Goal: Information Seeking & Learning: Learn about a topic

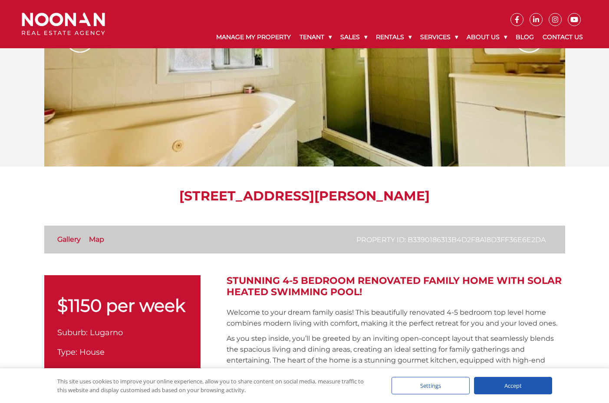
scroll to position [14, 0]
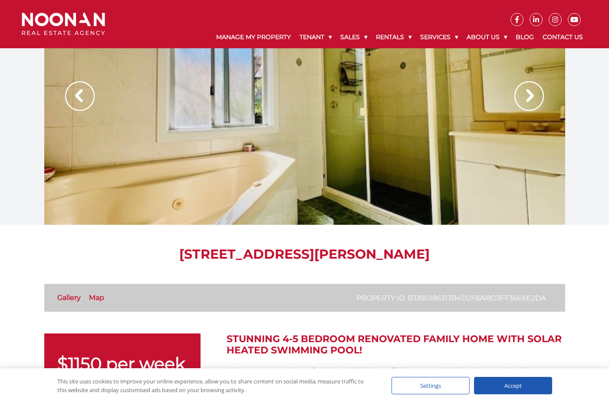
click at [524, 102] on img at bounding box center [530, 96] width 30 height 30
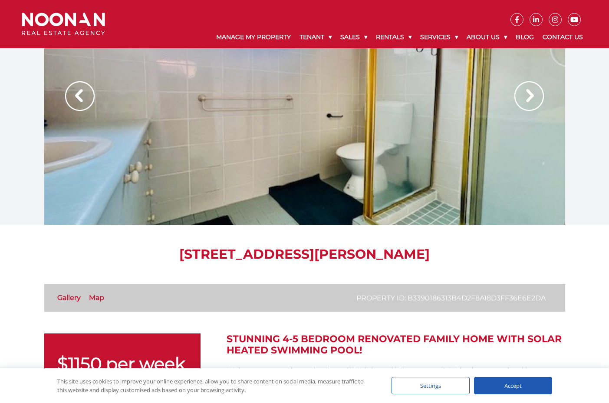
click at [524, 102] on img at bounding box center [530, 96] width 30 height 30
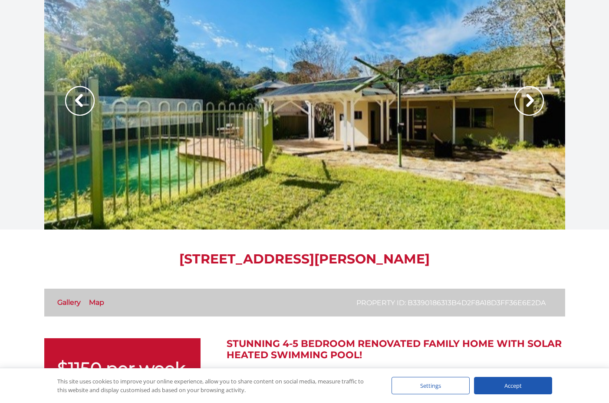
scroll to position [0, 0]
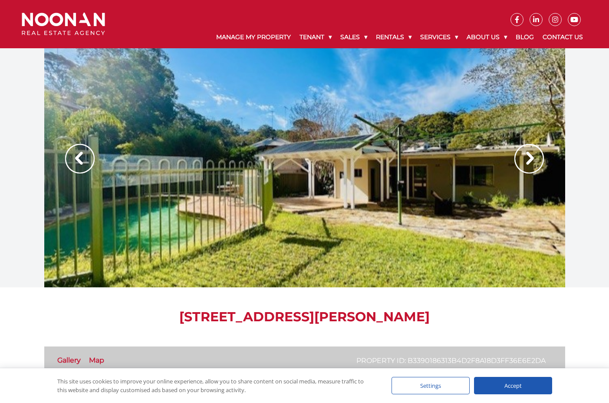
click at [537, 161] on img at bounding box center [530, 159] width 30 height 30
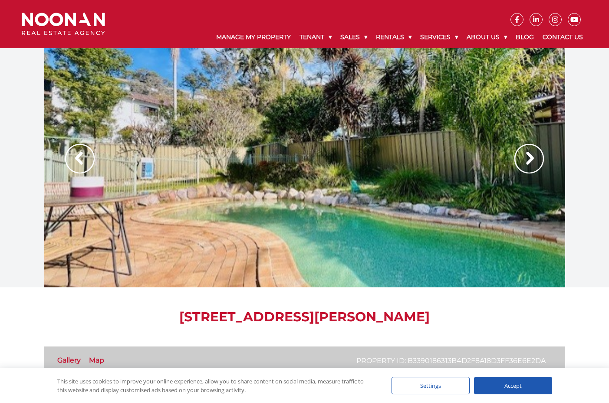
click at [537, 161] on img at bounding box center [530, 159] width 30 height 30
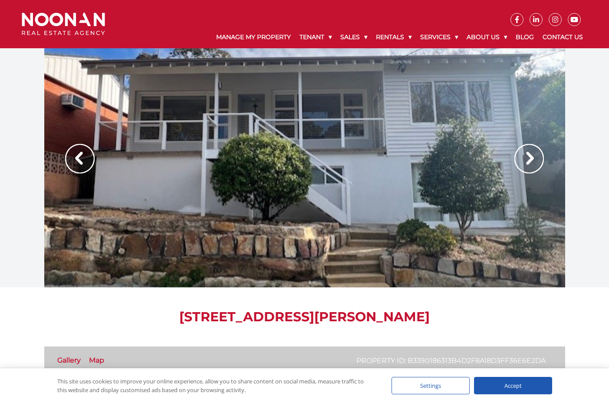
click at [537, 161] on img at bounding box center [530, 159] width 30 height 30
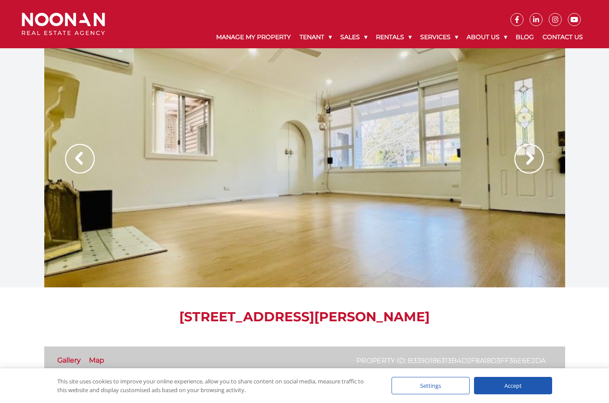
click at [537, 161] on img at bounding box center [530, 159] width 30 height 30
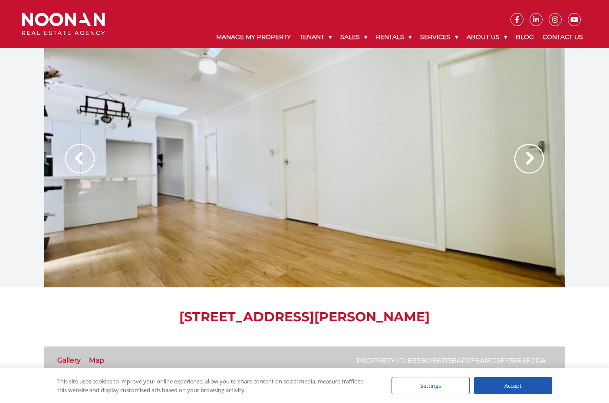
click at [537, 162] on img at bounding box center [530, 159] width 30 height 30
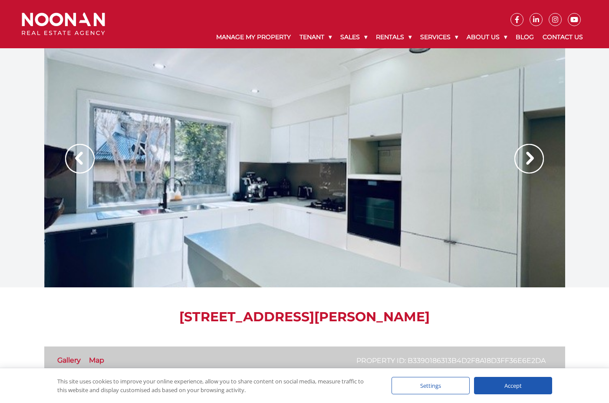
click at [537, 166] on img at bounding box center [530, 159] width 30 height 30
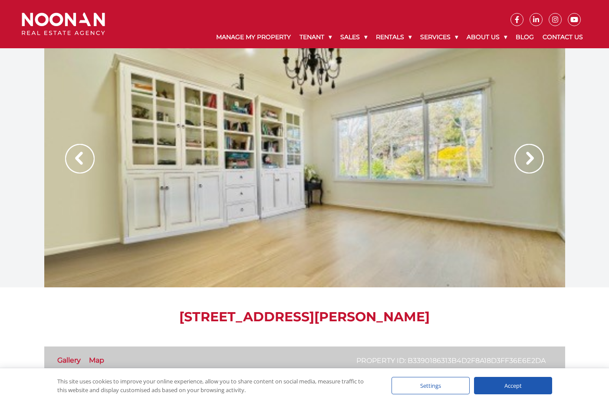
click at [539, 165] on img at bounding box center [530, 159] width 30 height 30
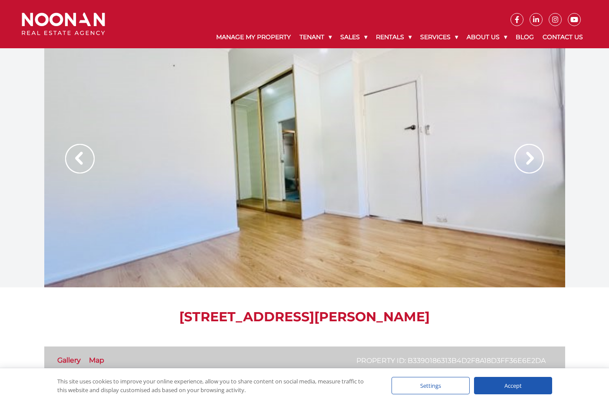
click at [539, 165] on img at bounding box center [530, 159] width 30 height 30
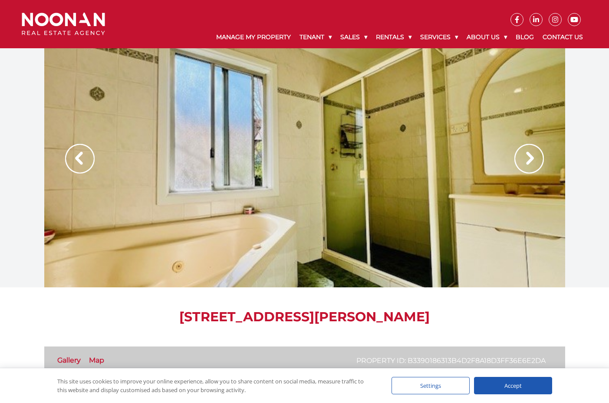
click at [539, 165] on img at bounding box center [530, 159] width 30 height 30
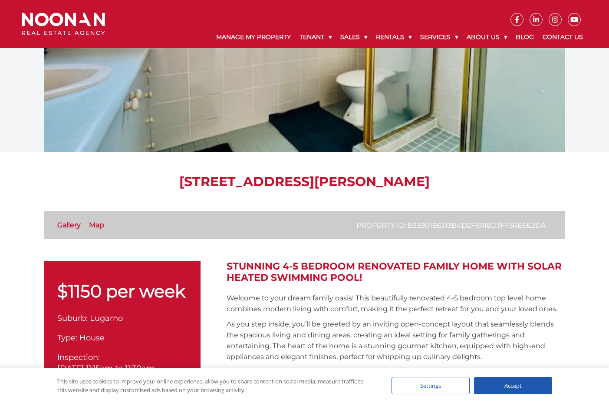
scroll to position [174, 0]
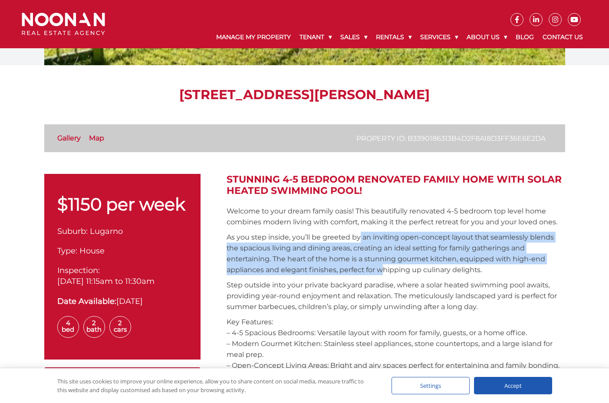
drag, startPoint x: 360, startPoint y: 237, endPoint x: 387, endPoint y: 280, distance: 50.6
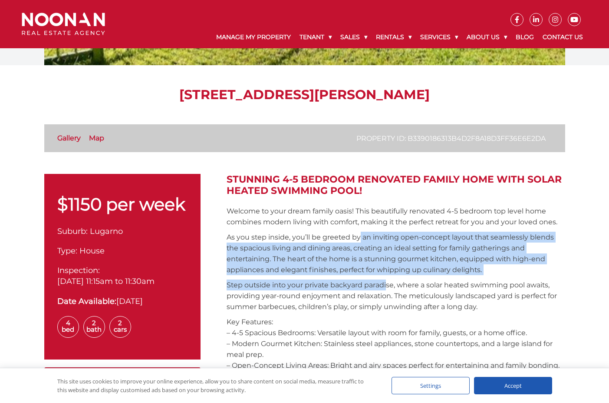
click at [387, 280] on p "Step outside into your private backyard paradise, where a solar heated swimming…" at bounding box center [396, 295] width 339 height 33
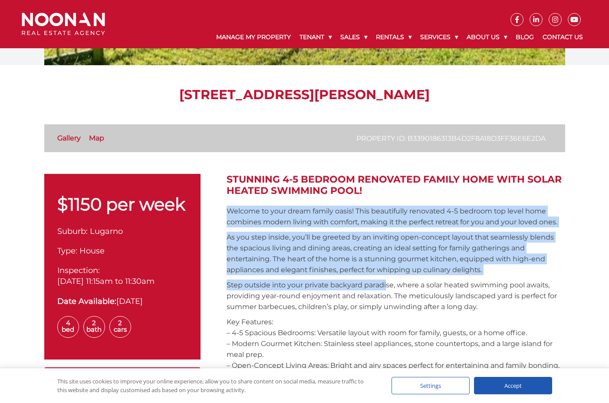
drag, startPoint x: 387, startPoint y: 280, endPoint x: 220, endPoint y: 201, distance: 185.0
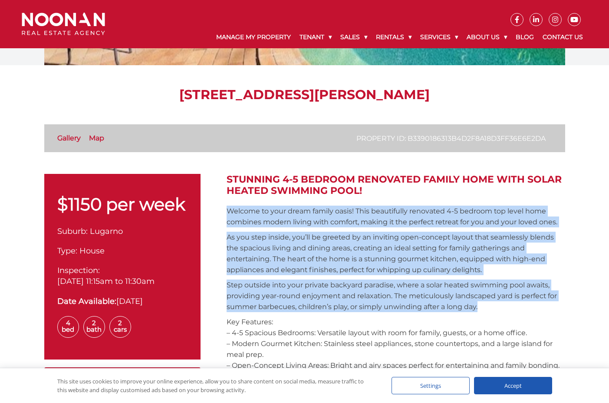
drag, startPoint x: 228, startPoint y: 209, endPoint x: 544, endPoint y: 311, distance: 332.3
click at [544, 311] on p "Step outside into your private backyard paradise, where a solar heated swimming…" at bounding box center [396, 295] width 339 height 33
drag, startPoint x: 532, startPoint y: 311, endPoint x: 242, endPoint y: 209, distance: 307.7
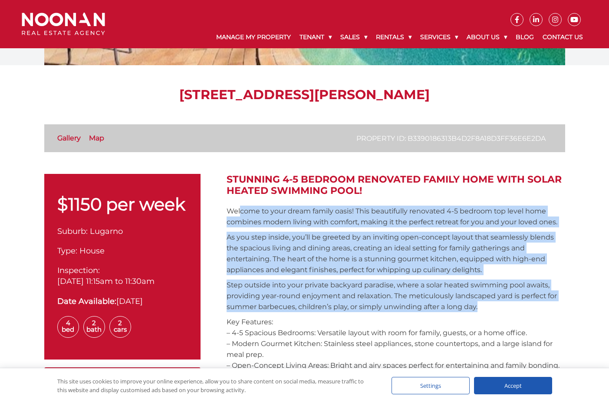
click at [242, 209] on p "Welcome to your dream family oasis! This beautifully renovated 4-5 bedroom top …" at bounding box center [396, 216] width 339 height 22
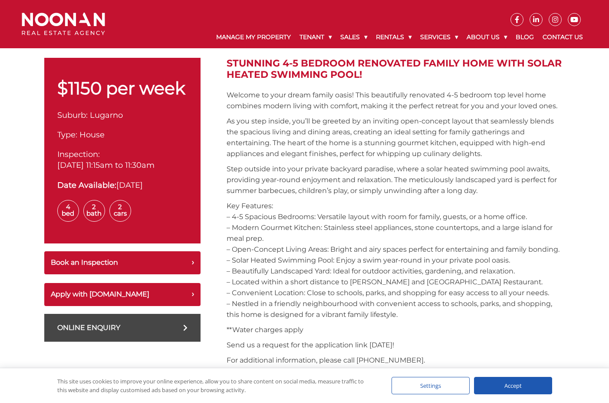
scroll to position [318, 0]
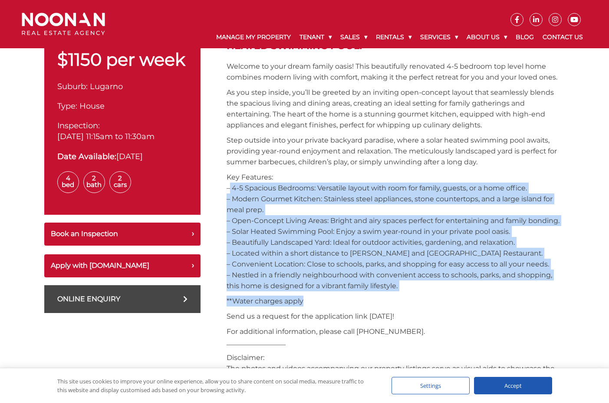
drag, startPoint x: 226, startPoint y: 192, endPoint x: 380, endPoint y: 302, distance: 189.9
click at [380, 302] on p "**Water charges apply" at bounding box center [396, 300] width 339 height 11
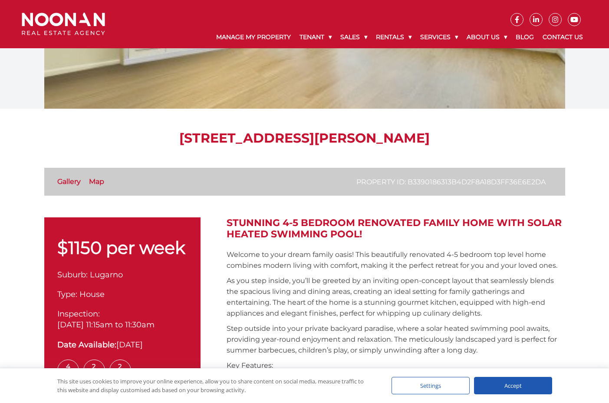
scroll to position [159, 0]
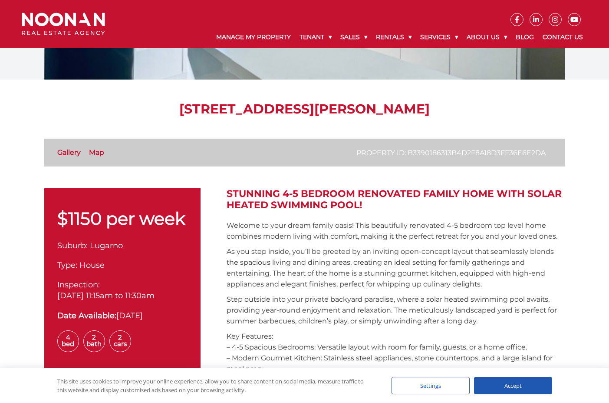
drag, startPoint x: 368, startPoint y: 208, endPoint x: 294, endPoint y: 187, distance: 76.6
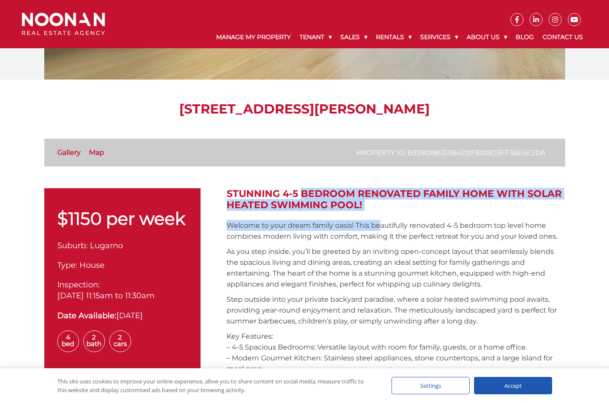
drag, startPoint x: 311, startPoint y: 191, endPoint x: 381, endPoint y: 213, distance: 72.9
drag, startPoint x: 381, startPoint y: 213, endPoint x: 234, endPoint y: 192, distance: 148.0
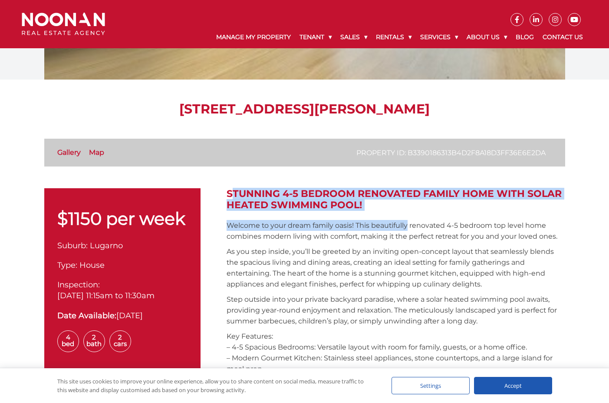
click at [234, 192] on h2 "Stunning 4-5 Bedroom Renovated Family Home with Solar Heated Swimming Pool!" at bounding box center [396, 199] width 339 height 23
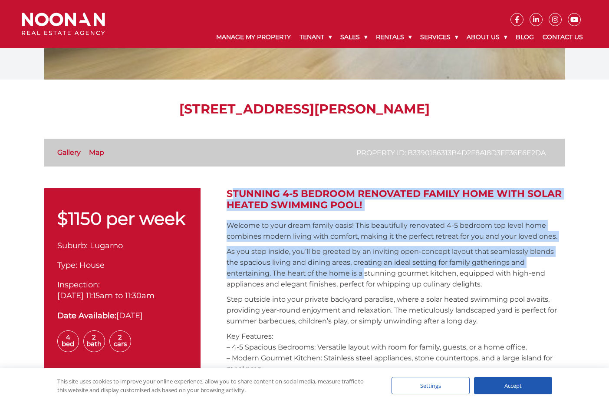
drag, startPoint x: 232, startPoint y: 192, endPoint x: 366, endPoint y: 271, distance: 156.4
click at [366, 271] on p "As you step inside, you’ll be greeted by an inviting open-concept layout that s…" at bounding box center [396, 267] width 339 height 43
drag, startPoint x: 358, startPoint y: 270, endPoint x: 216, endPoint y: 184, distance: 166.1
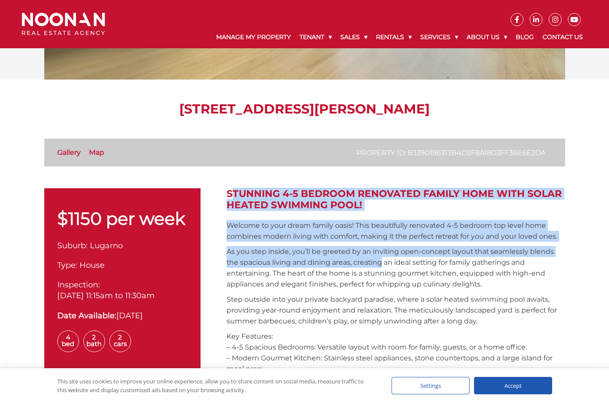
drag, startPoint x: 216, startPoint y: 184, endPoint x: 354, endPoint y: 262, distance: 158.9
click at [354, 262] on p "As you step inside, you’ll be greeted by an inviting open-concept layout that s…" at bounding box center [396, 267] width 339 height 43
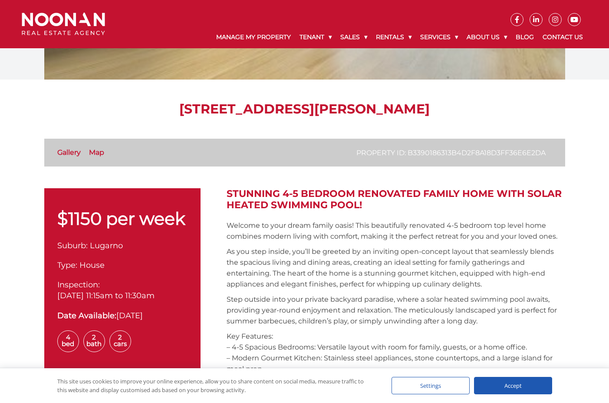
scroll to position [203, 0]
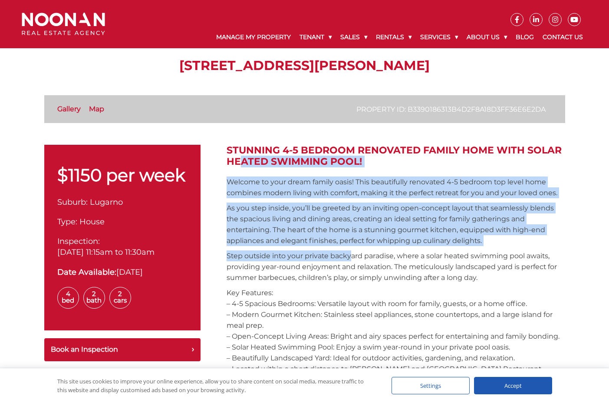
drag, startPoint x: 351, startPoint y: 261, endPoint x: 231, endPoint y: 157, distance: 158.6
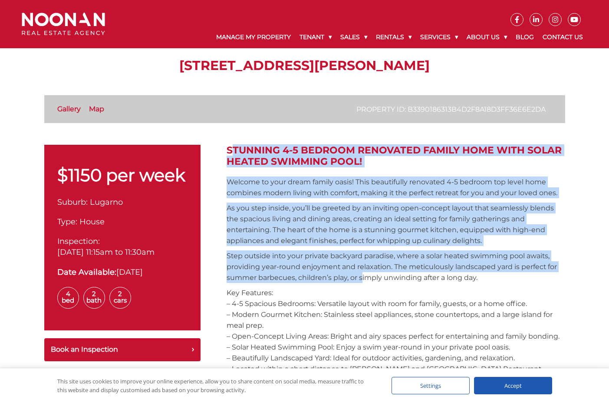
drag, startPoint x: 223, startPoint y: 156, endPoint x: 363, endPoint y: 273, distance: 182.2
click at [363, 273] on p "Step outside into your private backyard paradise, where a solar heated swimming…" at bounding box center [396, 266] width 339 height 33
drag, startPoint x: 370, startPoint y: 291, endPoint x: 231, endPoint y: 144, distance: 202.5
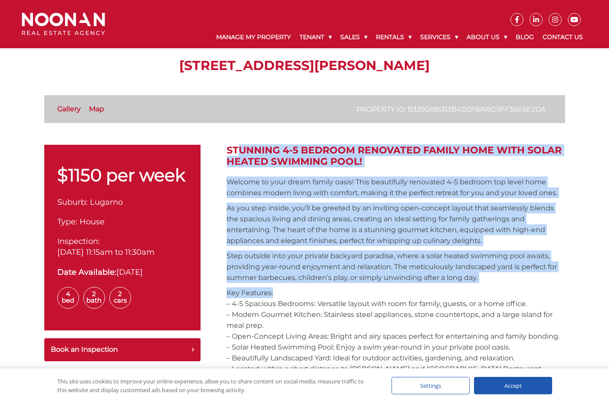
click at [231, 145] on h2 "Stunning 4-5 Bedroom Renovated Family Home with Solar Heated Swimming Pool!" at bounding box center [396, 156] width 339 height 23
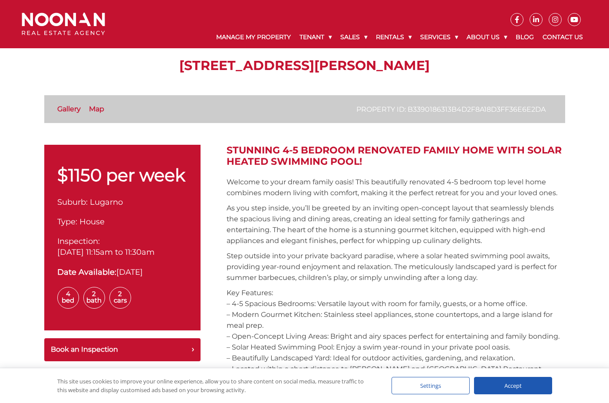
click at [421, 224] on p "As you step inside, you’ll be greeted by an inviting open-concept layout that s…" at bounding box center [396, 223] width 339 height 43
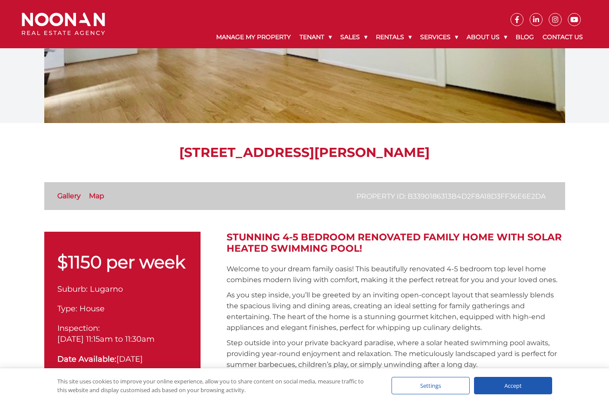
scroll to position [14, 0]
